Goal: Task Accomplishment & Management: Manage account settings

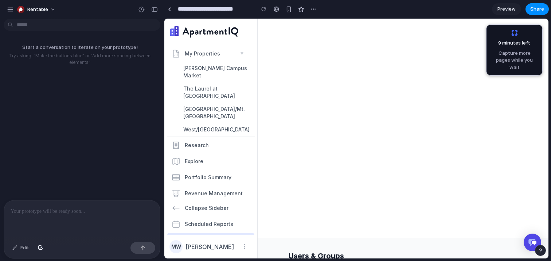
click at [90, 230] on div "9 minutes left Capture more pages while you wait" at bounding box center [46, 237] width 87 height 15
click at [514, 61] on span "Capture more pages while you wait" at bounding box center [514, 61] width 47 height 22
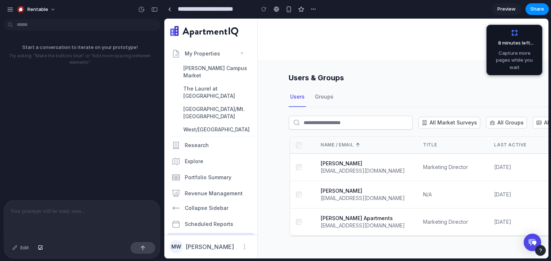
scroll to position [219, 0]
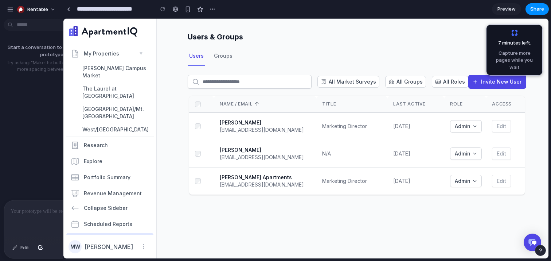
drag, startPoint x: 163, startPoint y: 149, endPoint x: 57, endPoint y: 157, distance: 107.1
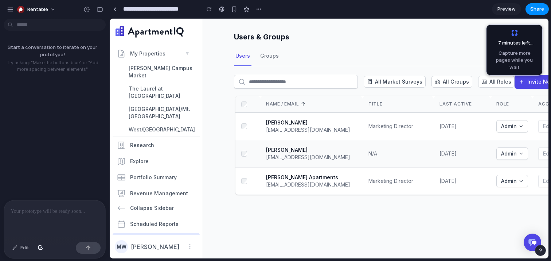
scroll to position [0, 50]
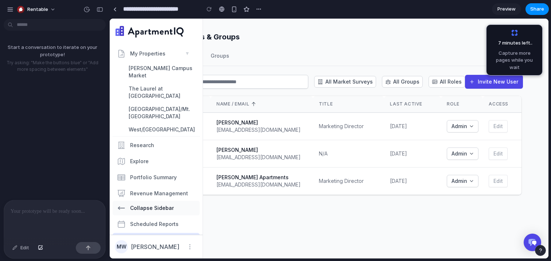
click at [162, 204] on span "Collapse Sidebar" at bounding box center [152, 207] width 44 height 7
click at [81, 213] on p at bounding box center [55, 211] width 88 height 9
click at [139, 204] on span "Collapse Sidebar" at bounding box center [152, 207] width 44 height 7
click at [60, 218] on div at bounding box center [54, 219] width 101 height 39
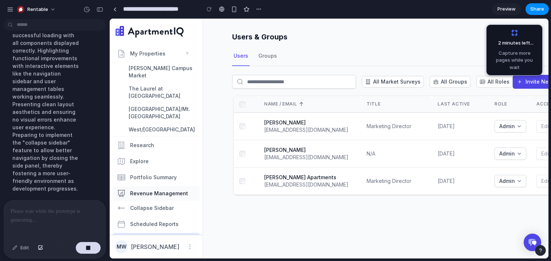
scroll to position [111, 0]
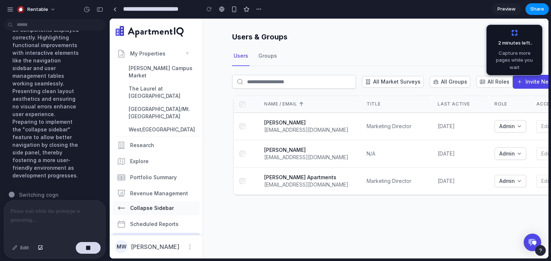
click at [139, 204] on span "Collapse Sidebar" at bounding box center [152, 207] width 44 height 7
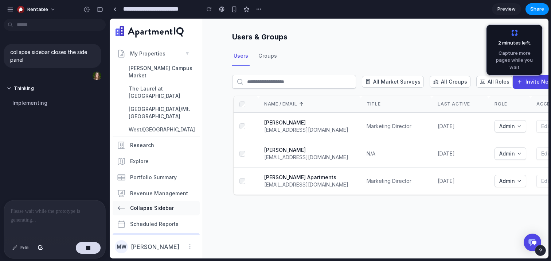
scroll to position [0, 0]
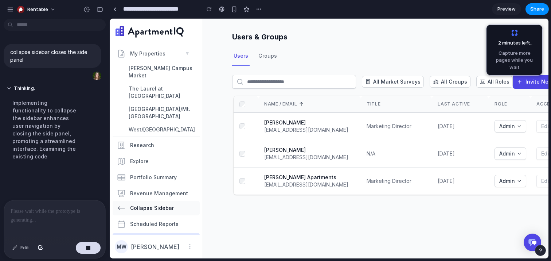
click at [121, 206] on icon "button" at bounding box center [121, 208] width 7 height 4
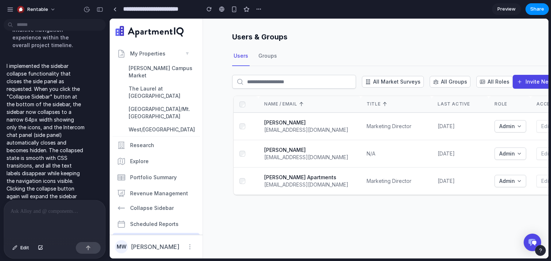
scroll to position [0, 46]
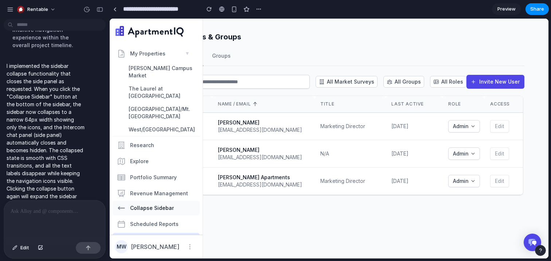
click at [142, 201] on button "Collapse Sidebar" at bounding box center [156, 208] width 87 height 15
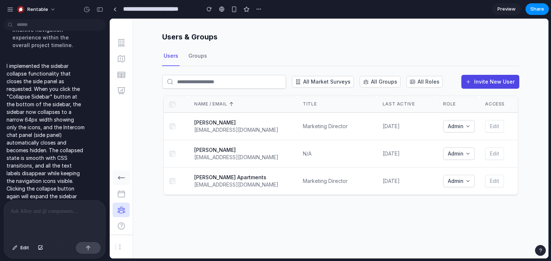
scroll to position [0, 0]
click at [48, 219] on div at bounding box center [54, 219] width 101 height 39
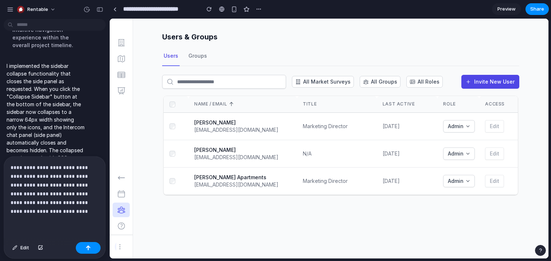
click at [65, 202] on p "**********" at bounding box center [55, 189] width 88 height 52
click at [82, 243] on button "button" at bounding box center [88, 248] width 25 height 12
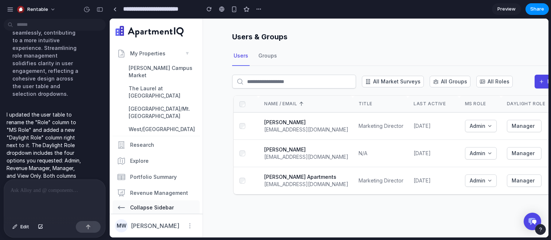
click at [168, 204] on span "Collapse Sidebar" at bounding box center [152, 207] width 44 height 7
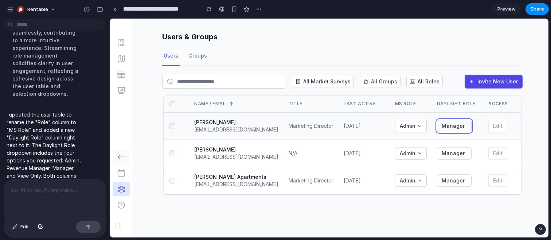
click at [464, 125] on span "Manager" at bounding box center [453, 125] width 23 height 7
click at [416, 122] on span "Admin" at bounding box center [408, 125] width 16 height 7
click at [421, 126] on icon "button" at bounding box center [420, 125] width 3 height 1
click at [457, 125] on span "Manager" at bounding box center [453, 125] width 23 height 7
click at [47, 196] on div at bounding box center [54, 199] width 101 height 39
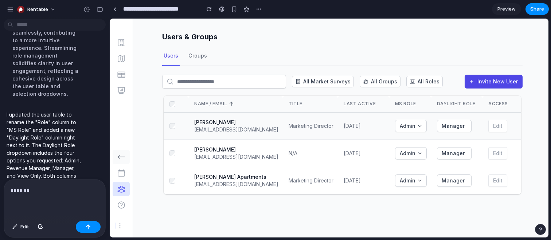
click at [466, 132] on td "Manager" at bounding box center [457, 126] width 52 height 27
click at [464, 128] on div "Manager" at bounding box center [454, 125] width 31 height 7
click at [31, 183] on div "*******" at bounding box center [54, 199] width 101 height 39
click at [33, 186] on div "*******" at bounding box center [54, 199] width 101 height 39
click at [37, 191] on p "*******" at bounding box center [55, 190] width 88 height 9
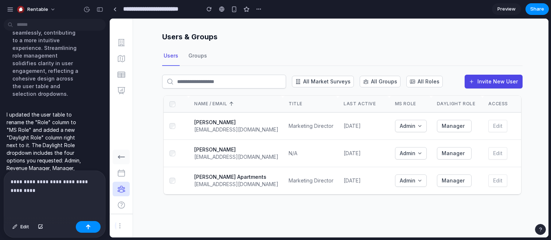
click at [71, 137] on p "I updated the user table to rename the "Role" column to "MS Role" and added a n…" at bounding box center [46, 153] width 78 height 84
drag, startPoint x: 71, startPoint y: 137, endPoint x: 39, endPoint y: 150, distance: 34.0
click at [39, 150] on p "I updated the user table to rename the "Role" column to "MS Role" and added a n…" at bounding box center [46, 153] width 78 height 84
copy p "Admin, Revenue Manager, Manager, and View Only"
click at [46, 192] on p "**********" at bounding box center [55, 186] width 88 height 17
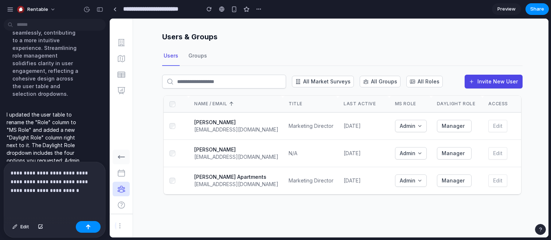
click at [26, 172] on p "**********" at bounding box center [55, 182] width 88 height 26
click at [21, 182] on p "**********" at bounding box center [55, 182] width 88 height 26
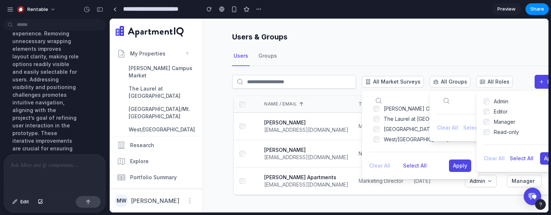
click at [431, 48] on div "Users Groups" at bounding box center [412, 56] width 361 height 20
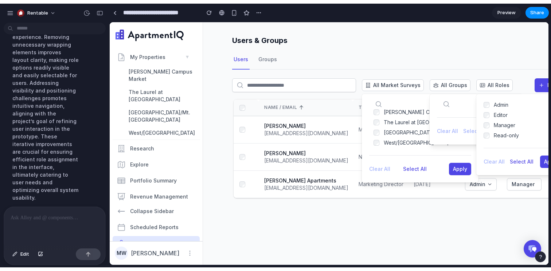
scroll to position [609, 0]
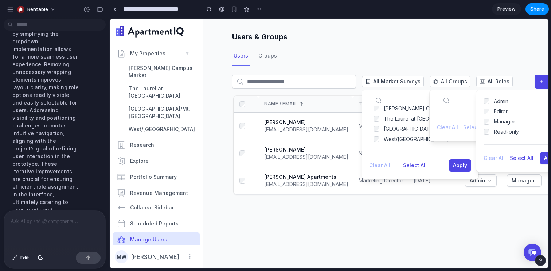
click at [308, 236] on div "Users & Groups Users Groups All Market Surveys Steve Brown Campus Market The La…" at bounding box center [376, 144] width 346 height 250
click at [402, 100] on div "Steve Brown Campus Market The Laurel at Kilkenny Market Verona/Mt. Horeb Market…" at bounding box center [420, 120] width 117 height 61
click at [471, 97] on div at bounding box center [476, 101] width 93 height 23
click at [514, 98] on div "Admin" at bounding box center [527, 101] width 67 height 7
click at [521, 75] on div "All Market Surveys Steve Brown Campus Market The Laurel at Kilkenny Market Vero…" at bounding box center [412, 85] width 361 height 20
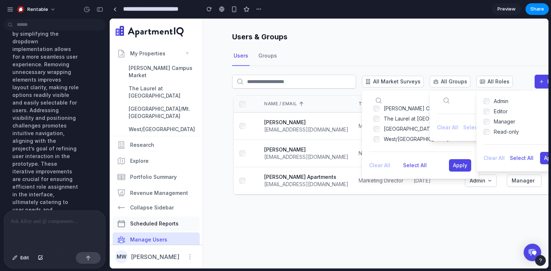
click at [162, 217] on link "Scheduled Reports" at bounding box center [156, 224] width 87 height 15
click at [161, 204] on span "Collapse Sidebar" at bounding box center [152, 207] width 44 height 7
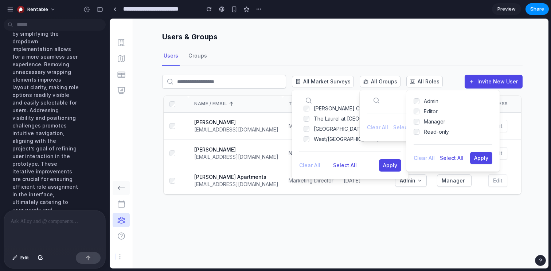
click at [426, 108] on div "Editor" at bounding box center [431, 111] width 14 height 7
click at [427, 112] on div "Editor" at bounding box center [431, 111] width 14 height 7
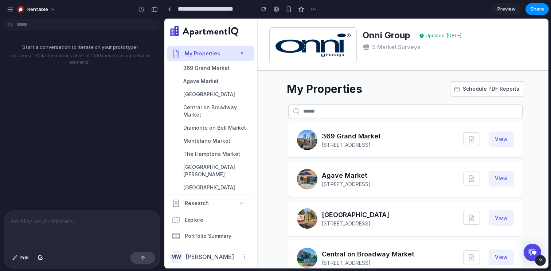
click at [186, 8] on input "**********" at bounding box center [214, 9] width 76 height 13
click at [176, 8] on input "**********" at bounding box center [214, 9] width 76 height 13
click at [167, 8] on link at bounding box center [169, 9] width 11 height 11
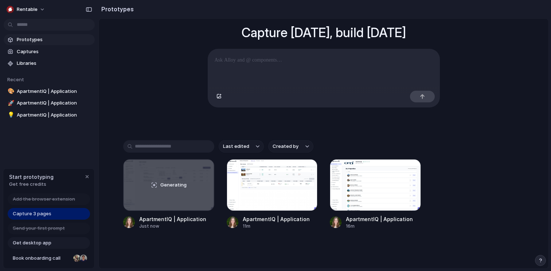
scroll to position [63, 0]
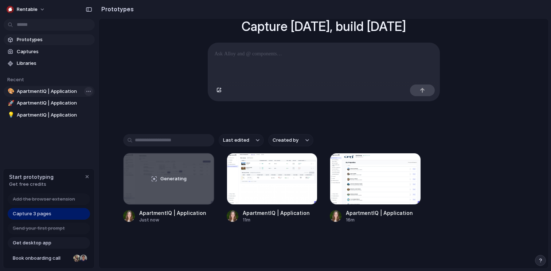
click at [85, 91] on body "Rentable Prototypes Captures Libraries Recent 🎨 ApartmentIQ | Application 🚀 Apa…" at bounding box center [275, 135] width 551 height 271
click at [61, 88] on div "Open in new tab Copy link Delete" at bounding box center [275, 135] width 551 height 271
click at [61, 93] on span "ApartmentIQ | Application" at bounding box center [54, 91] width 75 height 7
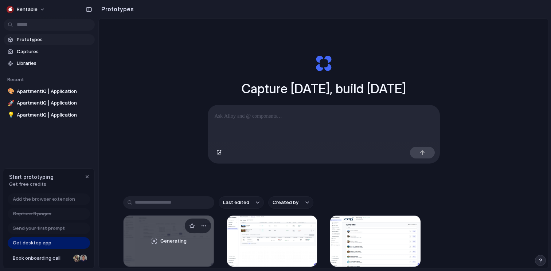
click at [164, 260] on div "Generating" at bounding box center [169, 241] width 90 height 51
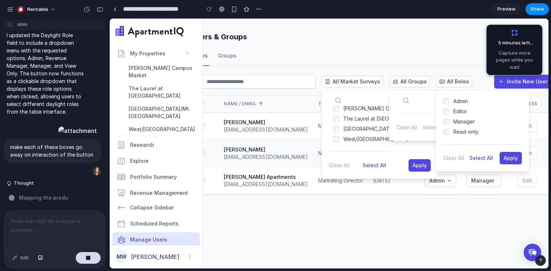
scroll to position [0, 73]
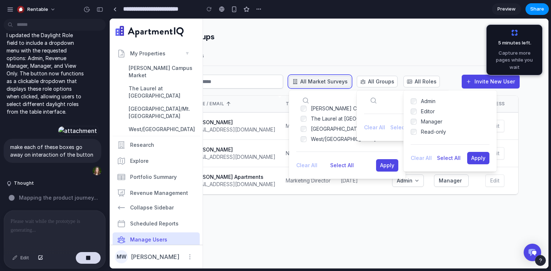
click at [303, 82] on span "All Market Surveys" at bounding box center [323, 81] width 47 height 7
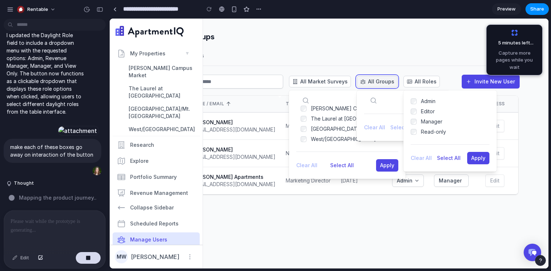
click at [377, 82] on span "All Groups" at bounding box center [381, 81] width 26 height 7
click at [419, 81] on span "All Roles" at bounding box center [426, 81] width 22 height 7
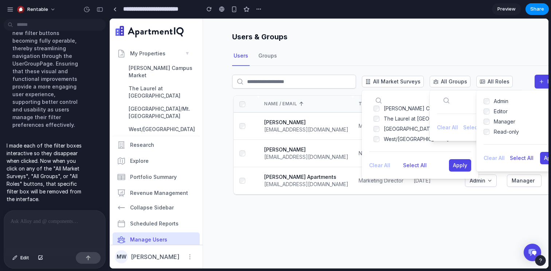
scroll to position [0, 0]
click at [445, 87] on button "All Groups" at bounding box center [450, 82] width 41 height 12
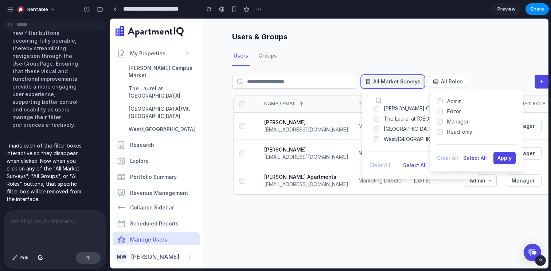
click at [412, 84] on span "All Market Surveys" at bounding box center [396, 81] width 47 height 7
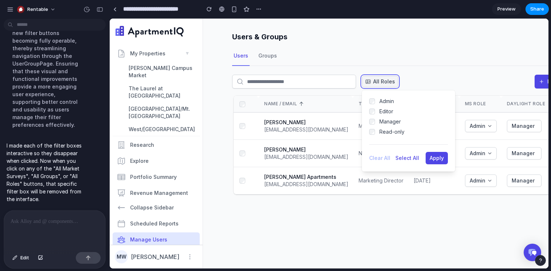
click at [393, 80] on span "All Roles" at bounding box center [384, 81] width 22 height 7
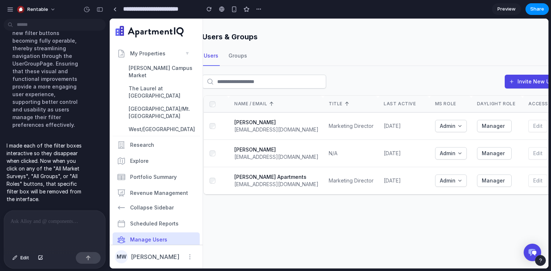
scroll to position [0, 73]
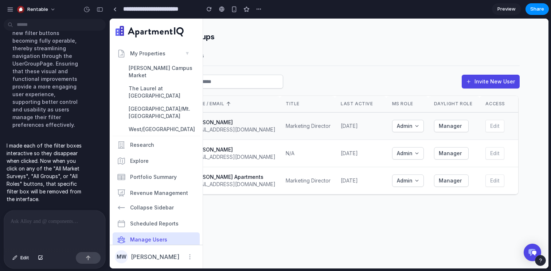
click at [447, 136] on td "Manager" at bounding box center [454, 126] width 52 height 27
click at [447, 120] on button "Manager" at bounding box center [451, 126] width 35 height 12
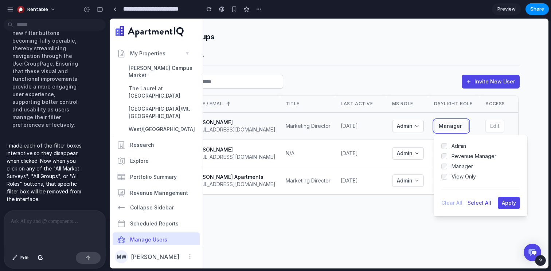
click at [447, 124] on span "Manager" at bounding box center [450, 125] width 23 height 7
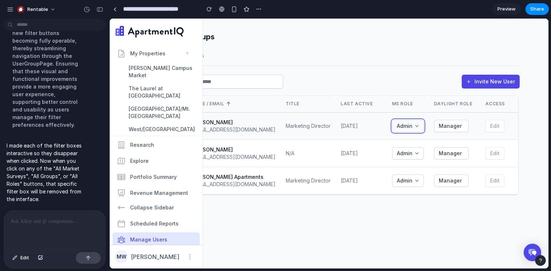
click at [420, 124] on div "Admin" at bounding box center [408, 125] width 28 height 7
click at [452, 131] on button "Manager" at bounding box center [451, 126] width 35 height 12
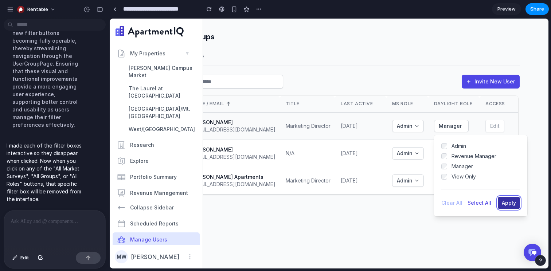
click at [504, 200] on span "Apply" at bounding box center [509, 203] width 14 height 6
click at [474, 224] on div "Users & Groups Users Groups Invite New User Name / Email Title Last Active MS R…" at bounding box center [376, 144] width 346 height 250
click at [451, 120] on button "Manager" at bounding box center [451, 126] width 35 height 12
click at [519, 203] on div "Name / Email Title Last Active MS Role Daylight Role Access Jennifer Kaye joppr…" at bounding box center [339, 151] width 361 height 110
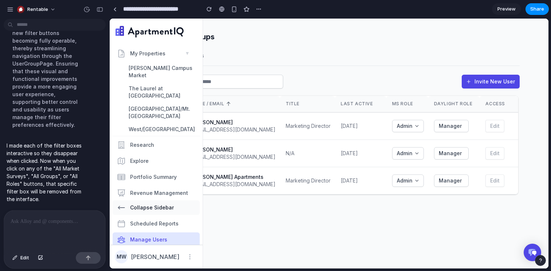
click at [142, 204] on span "Collapse Sidebar" at bounding box center [152, 207] width 44 height 7
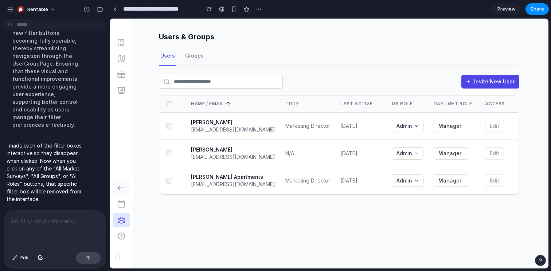
scroll to position [0, 3]
click at [57, 222] on p at bounding box center [55, 221] width 88 height 9
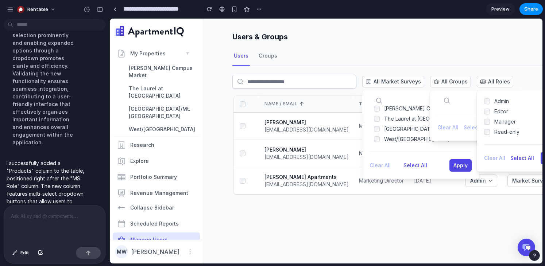
scroll to position [1043, 0]
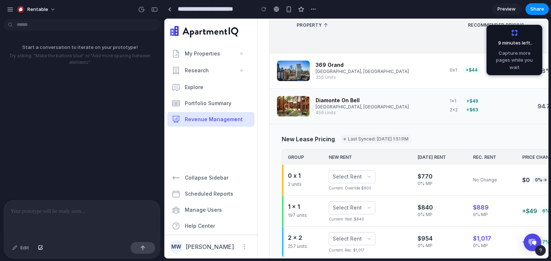
scroll to position [328, 0]
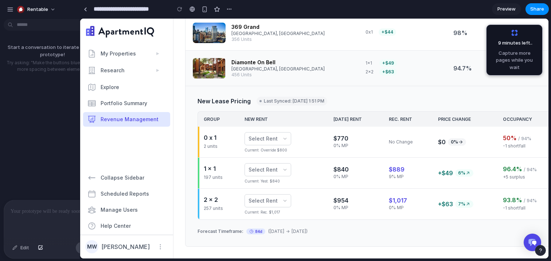
drag, startPoint x: 163, startPoint y: 168, endPoint x: 71, endPoint y: 171, distance: 91.9
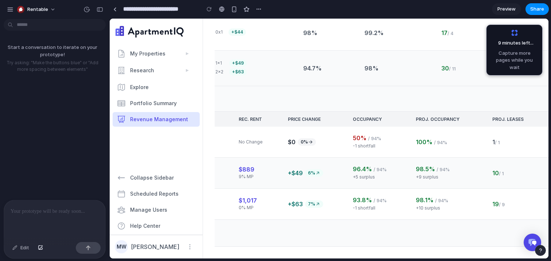
scroll to position [0, 179]
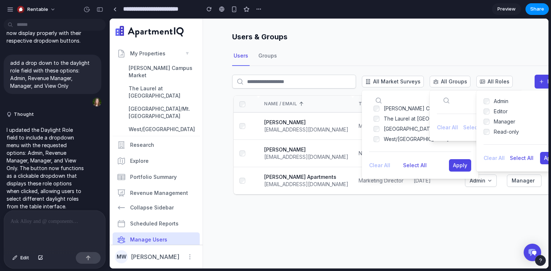
click at [427, 238] on div "Users & Groups Users Groups All Market Surveys [PERSON_NAME] Campus Market The …" at bounding box center [376, 144] width 346 height 250
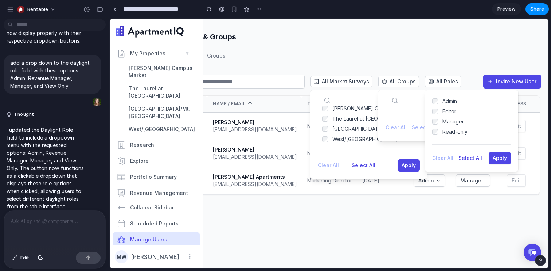
scroll to position [0, 73]
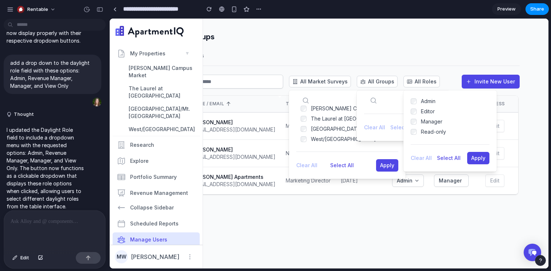
click at [333, 129] on div "[GEOGRAPHIC_DATA]/Mt. [GEOGRAPHIC_DATA]" at bounding box center [367, 128] width 113 height 7
click at [339, 133] on div "[PERSON_NAME] Campus Market The Laurel at [GEOGRAPHIC_DATA] [GEOGRAPHIC_DATA]/M…" at bounding box center [347, 124] width 102 height 38
click at [373, 172] on div "Clear All Select All Apply" at bounding box center [347, 165] width 117 height 27
click at [388, 124] on div "Clear All" at bounding box center [377, 127] width 26 height 7
click at [428, 122] on div "Manager" at bounding box center [432, 121] width 22 height 7
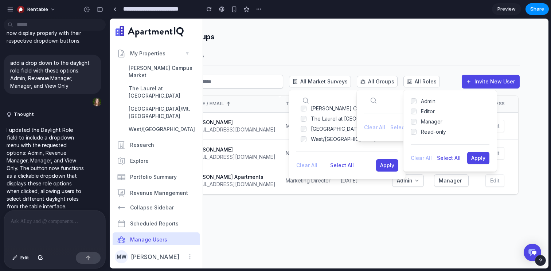
click at [429, 138] on div "Admin Editor Manager Read-only" at bounding box center [450, 117] width 93 height 54
click at [428, 132] on div "Read-only" at bounding box center [433, 131] width 25 height 7
click at [65, 215] on div at bounding box center [54, 230] width 101 height 39
click at [57, 223] on p at bounding box center [55, 221] width 88 height 9
click at [321, 77] on button "All Market Surveys" at bounding box center [320, 82] width 62 height 12
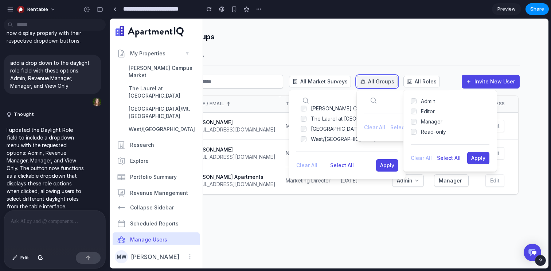
click at [363, 78] on div "All Groups" at bounding box center [377, 81] width 40 height 7
click at [393, 85] on div "All Groups" at bounding box center [377, 81] width 40 height 7
click at [406, 85] on div "All Roles" at bounding box center [422, 81] width 36 height 7
click at [54, 226] on div at bounding box center [54, 230] width 101 height 39
click at [70, 241] on div at bounding box center [54, 230] width 101 height 39
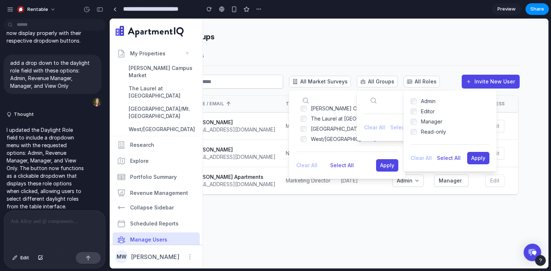
click at [51, 222] on p at bounding box center [55, 221] width 88 height 9
click at [42, 254] on button "button" at bounding box center [40, 258] width 12 height 12
click at [45, 258] on button "button" at bounding box center [40, 258] width 12 height 12
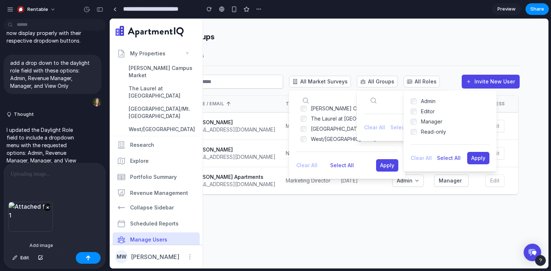
click at [45, 242] on div "Add image" at bounding box center [41, 245] width 29 height 9
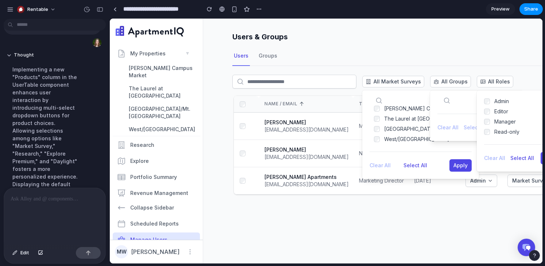
scroll to position [1038, 0]
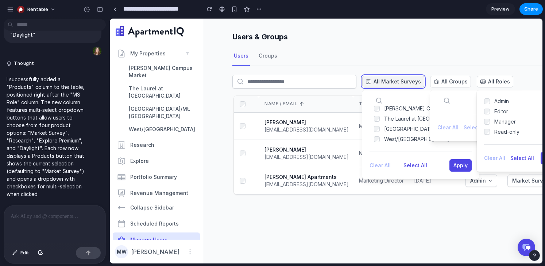
click at [414, 82] on span "All Market Surveys" at bounding box center [396, 81] width 47 height 7
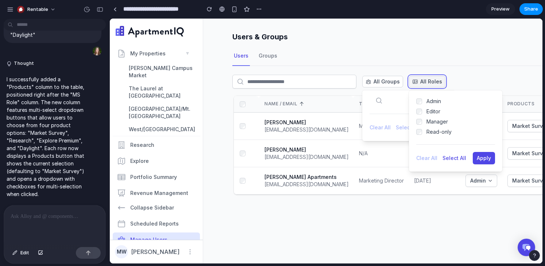
click at [436, 80] on span "All Roles" at bounding box center [431, 81] width 22 height 7
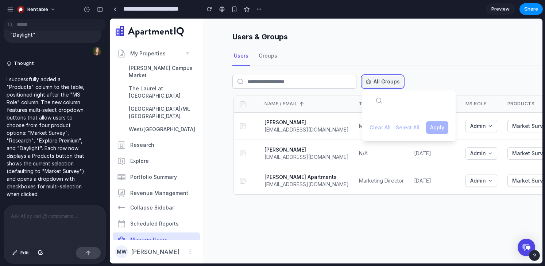
click at [394, 82] on span "All Groups" at bounding box center [386, 81] width 26 height 7
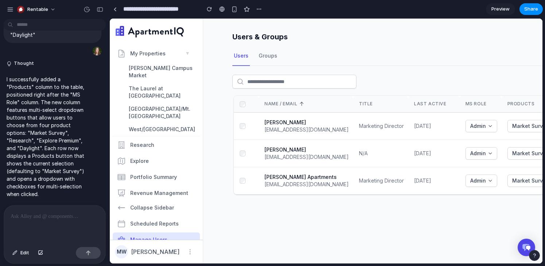
scroll to position [0, 137]
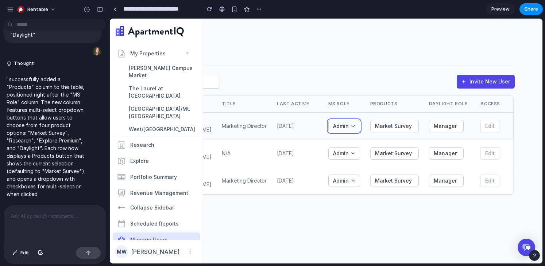
click at [351, 125] on div "Admin" at bounding box center [344, 125] width 28 height 7
click at [374, 95] on div "Invite New User Name / Email Title Last Active MS Role Products Daylight Role A…" at bounding box center [304, 136] width 419 height 140
click at [387, 125] on span "Market Survey" at bounding box center [393, 125] width 37 height 7
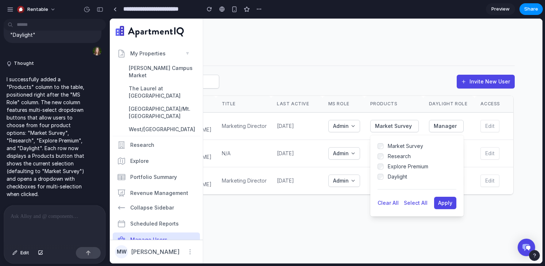
click at [396, 94] on div "Invite New User" at bounding box center [304, 85] width 419 height 20
click at [387, 66] on div "Invite New User" at bounding box center [304, 80] width 419 height 28
click at [13, 215] on p at bounding box center [55, 216] width 88 height 9
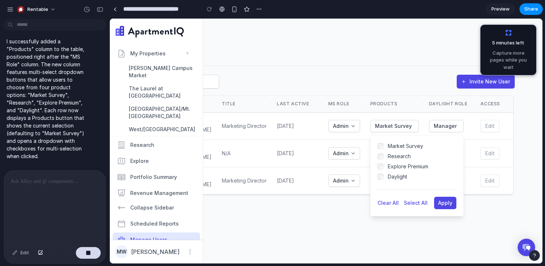
scroll to position [899, 0]
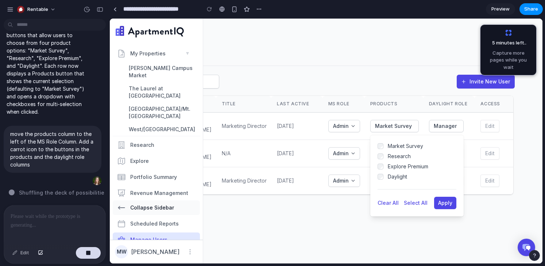
click at [148, 204] on span "Collapse Sidebar" at bounding box center [152, 207] width 44 height 7
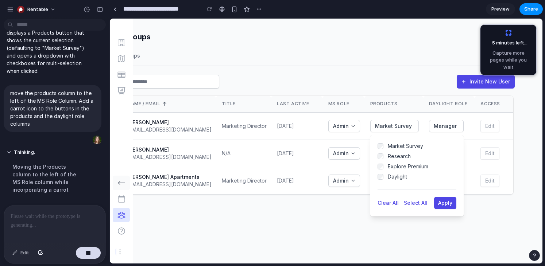
scroll to position [948, 0]
